Goal: Use online tool/utility: Use online tool/utility

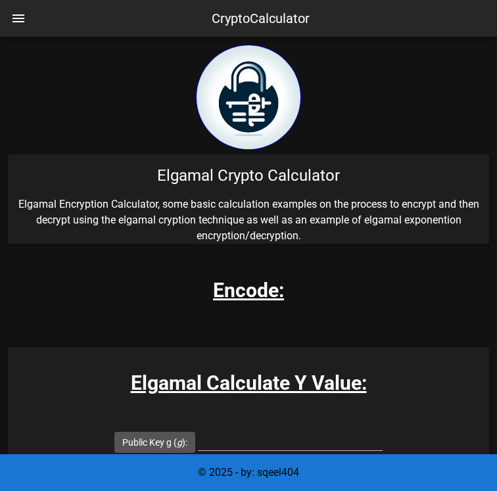
scroll to position [259, 0]
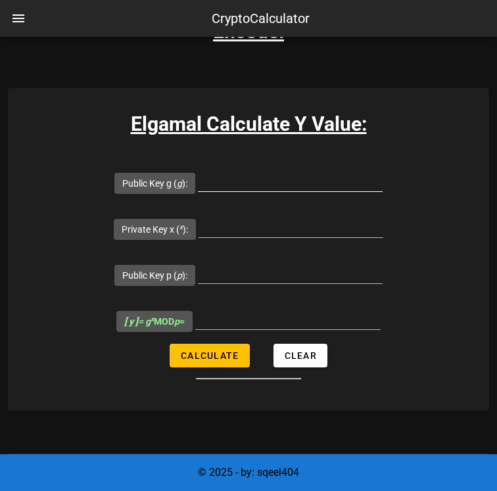
click at [260, 199] on div at bounding box center [290, 201] width 185 height 9
click at [249, 188] on input "Public Key g ( g ):" at bounding box center [290, 180] width 185 height 21
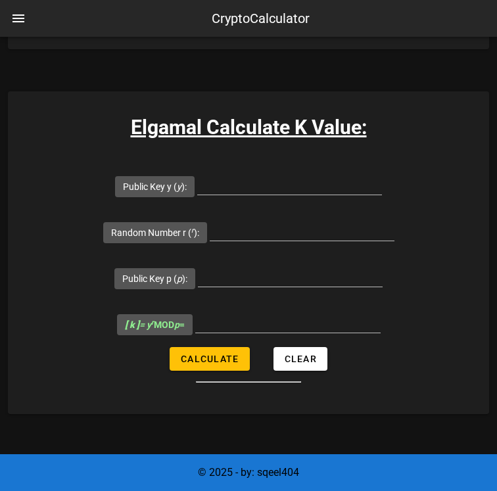
scroll to position [621, 0]
click at [249, 188] on input "Public Key y ( y ):" at bounding box center [289, 184] width 185 height 21
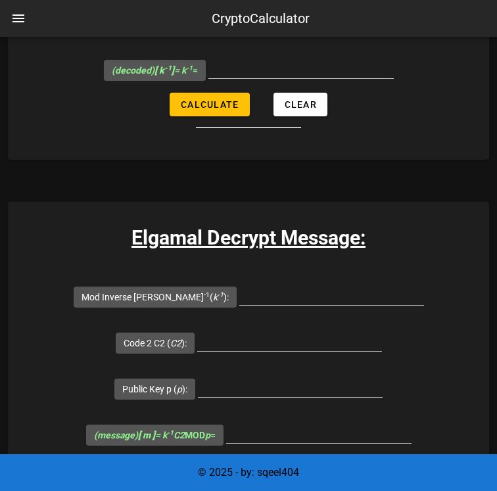
scroll to position [2973, 0]
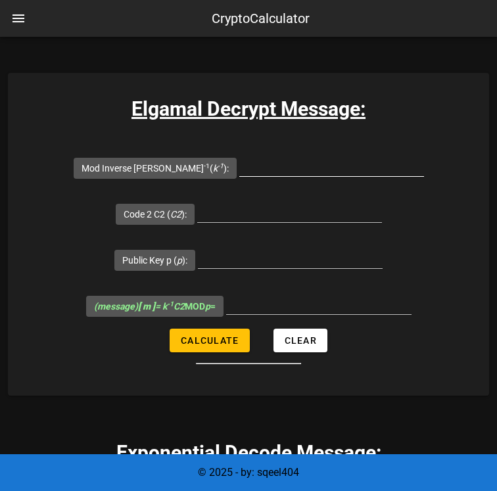
click at [266, 168] on input "Mod Inverse [PERSON_NAME] -1 ( k -1 ):" at bounding box center [331, 165] width 185 height 21
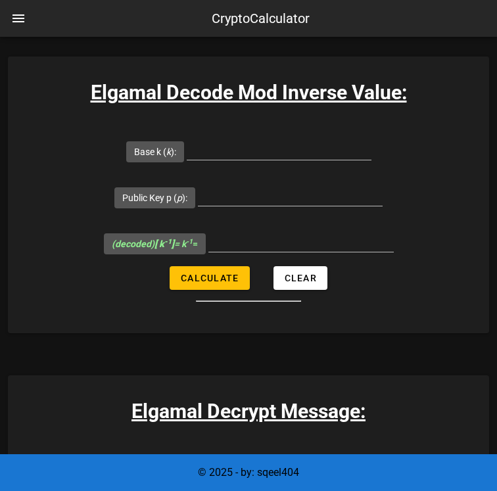
scroll to position [2669, 0]
